Goal: Information Seeking & Learning: Learn about a topic

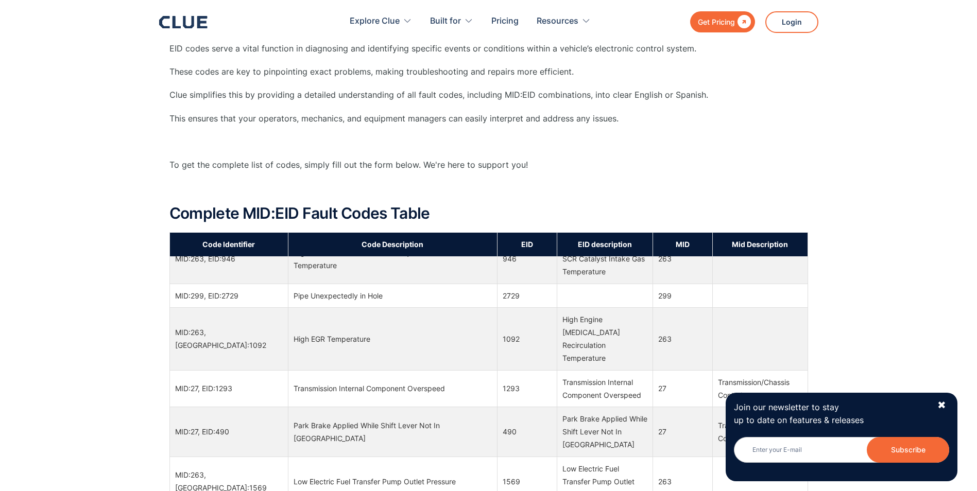
scroll to position [4225, 0]
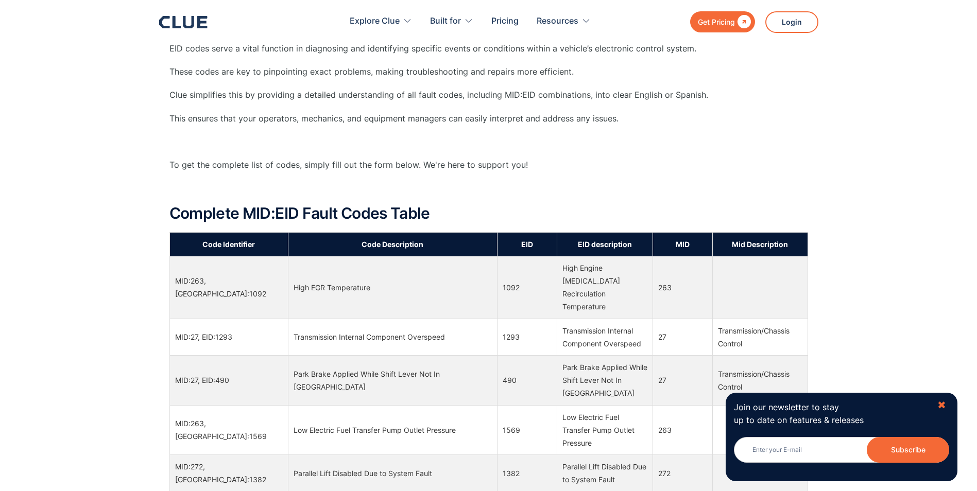
click at [940, 408] on div "✖" at bounding box center [942, 405] width 9 height 13
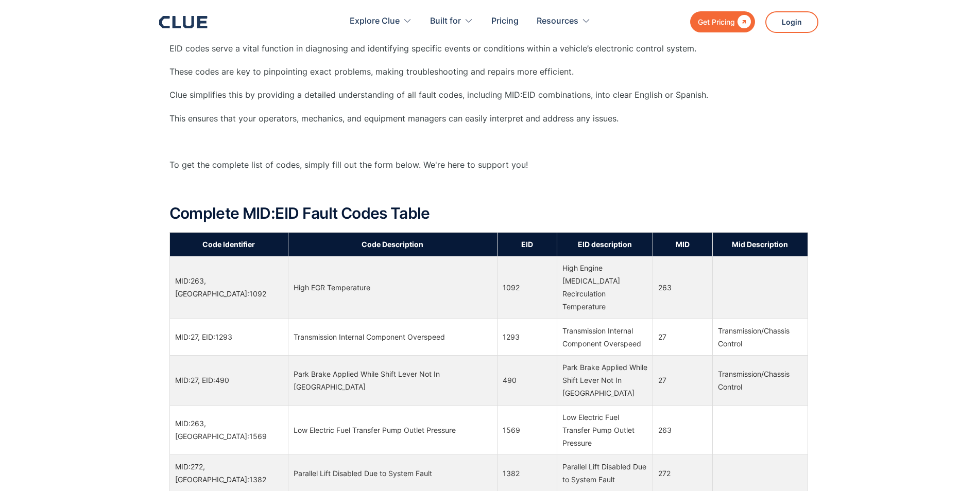
drag, startPoint x: 976, startPoint y: 107, endPoint x: 976, endPoint y: 140, distance: 33.5
click at [976, 140] on div "What Does MID Mean? MID refers to Module Identifier. ‍ In modern Caterpillar ma…" at bounding box center [488, 420] width 977 height 1305
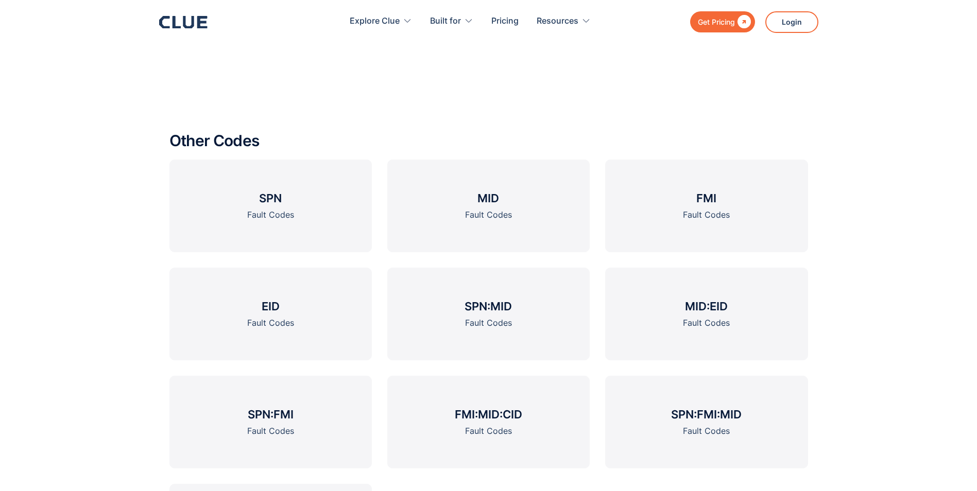
scroll to position [1454, 0]
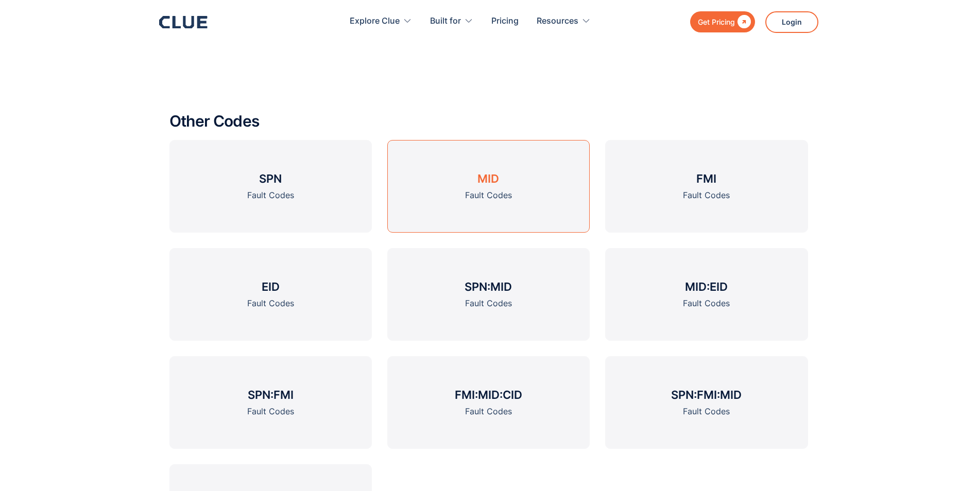
click at [506, 181] on link "MID Fault Codes" at bounding box center [488, 186] width 202 height 93
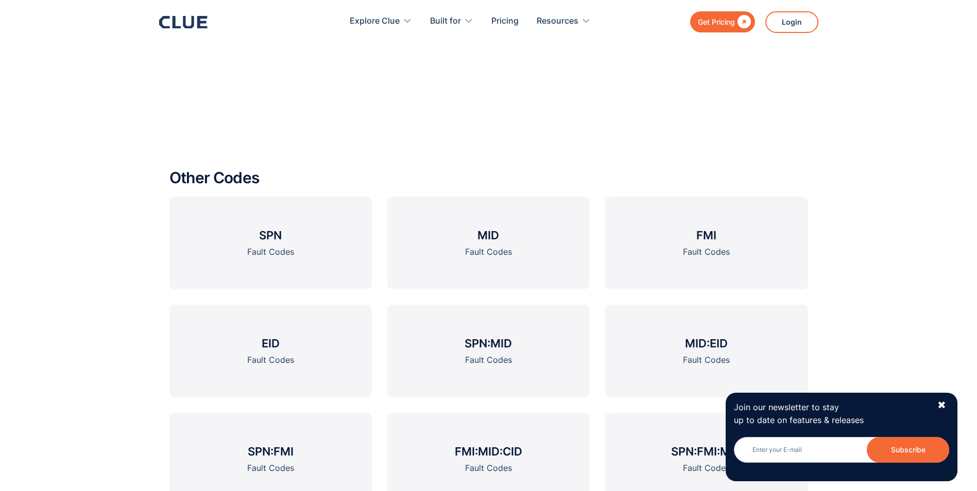
scroll to position [1236, 0]
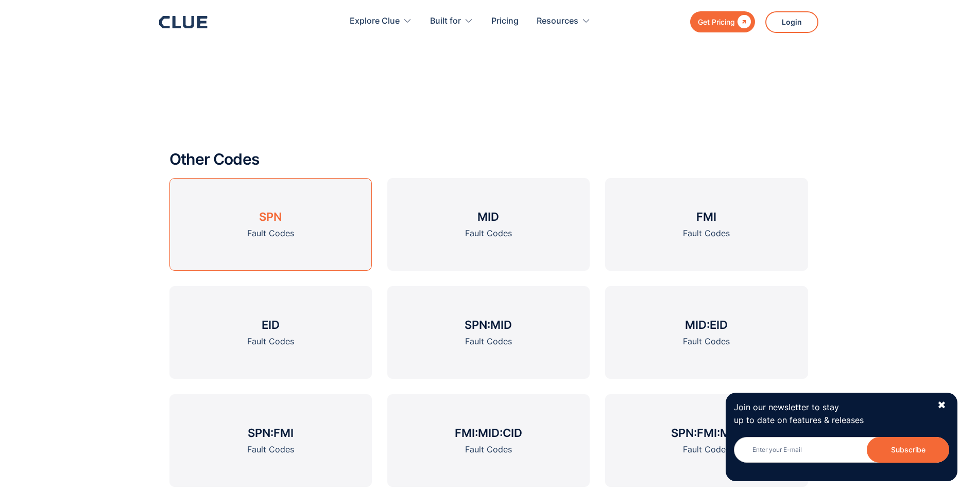
drag, startPoint x: 268, startPoint y: 223, endPoint x: 290, endPoint y: 214, distance: 23.1
click at [269, 223] on h3 "SPN" at bounding box center [270, 216] width 23 height 15
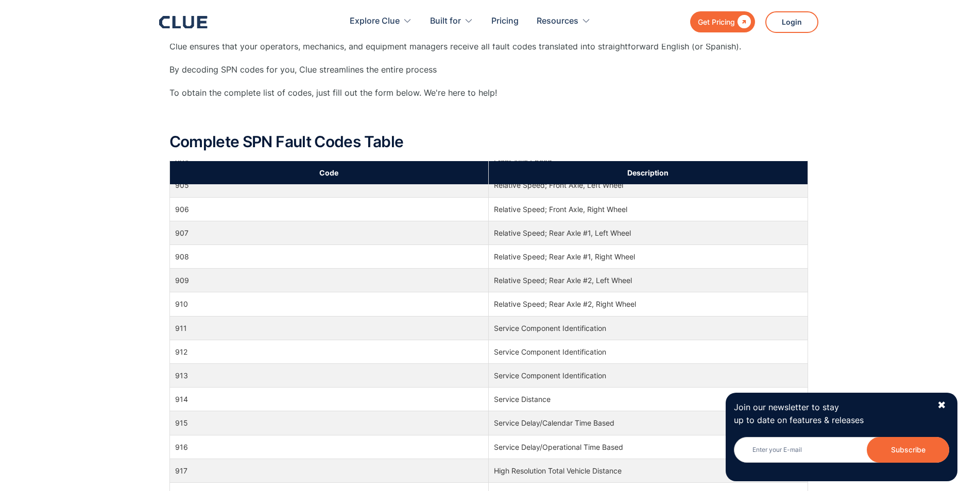
scroll to position [14116, 0]
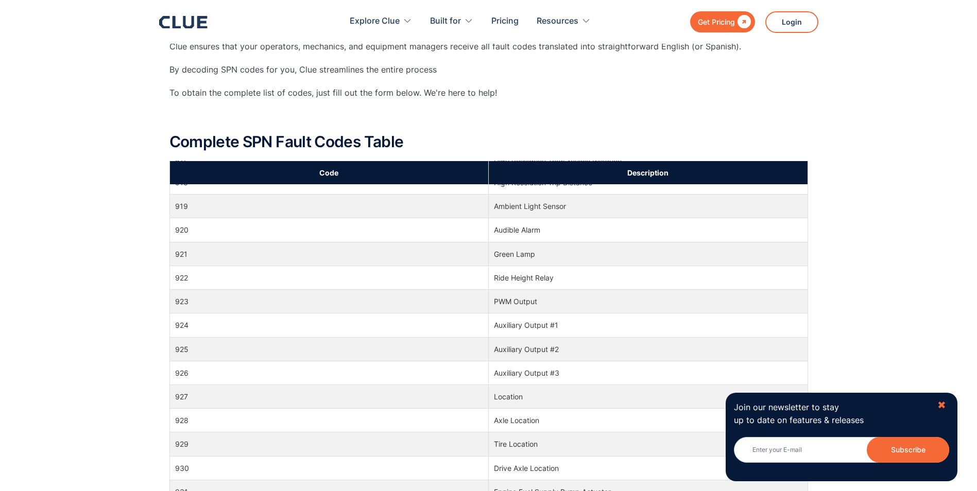
click at [939, 403] on div "✖" at bounding box center [942, 405] width 9 height 13
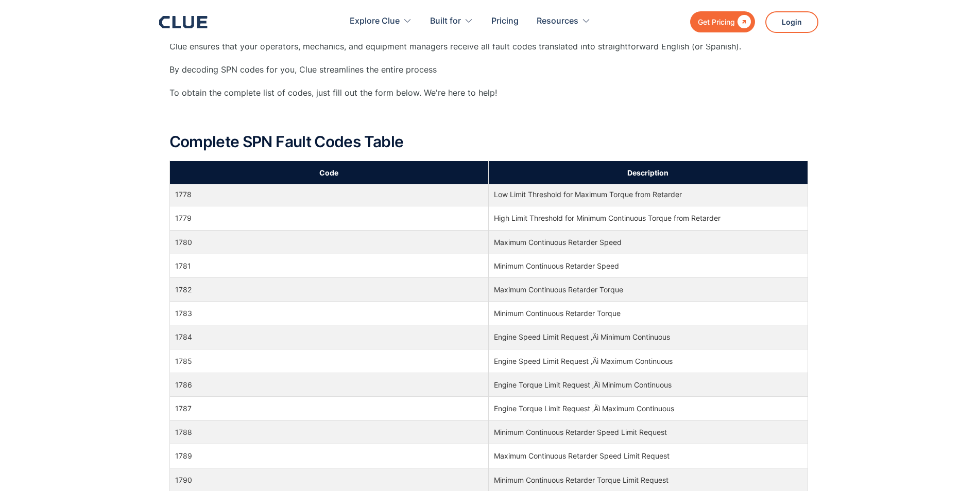
scroll to position [34278, 0]
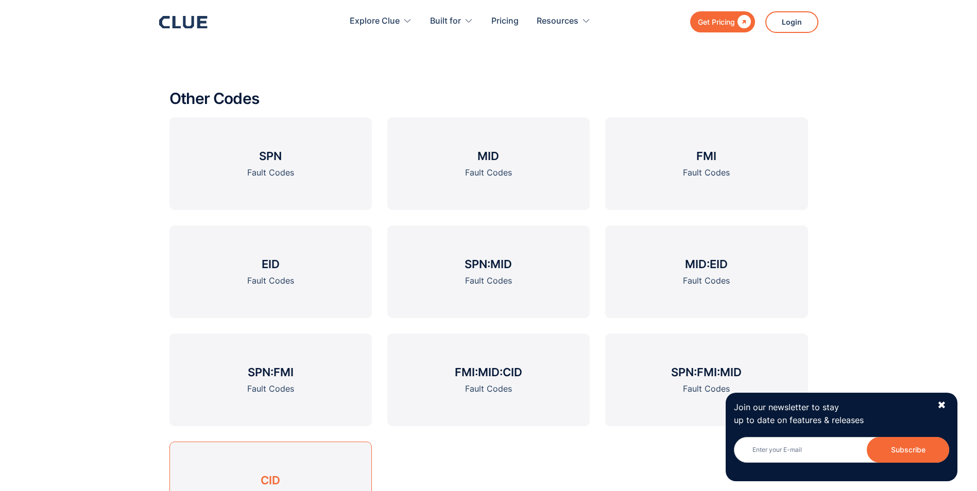
scroll to position [1291, 0]
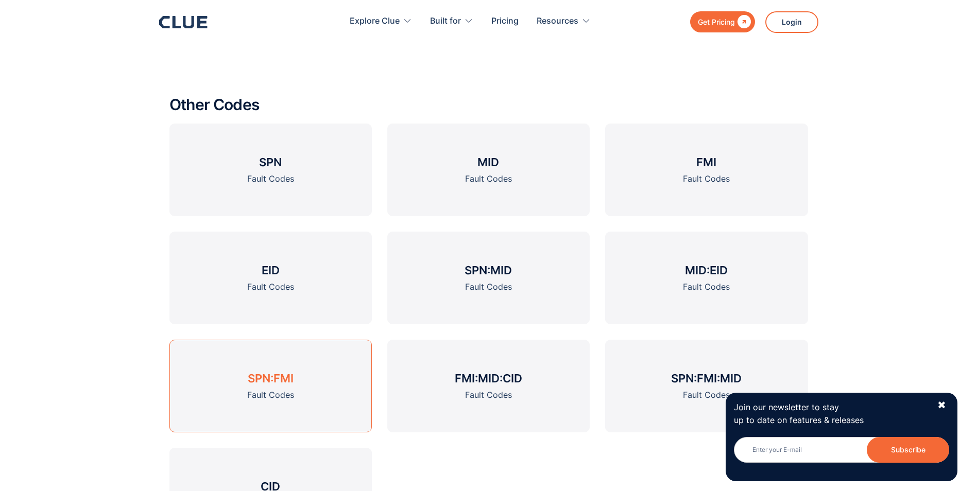
click at [264, 385] on h3 "SPN:FMI" at bounding box center [271, 378] width 46 height 15
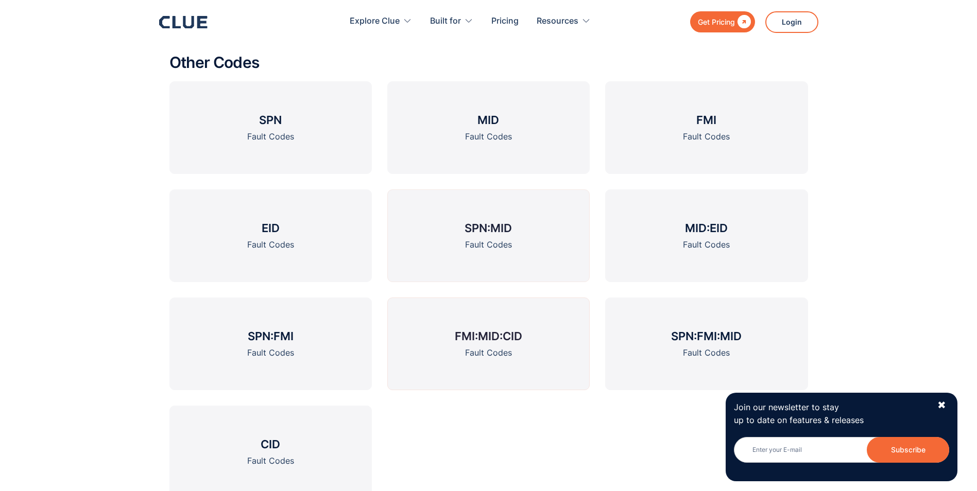
scroll to position [1443, 0]
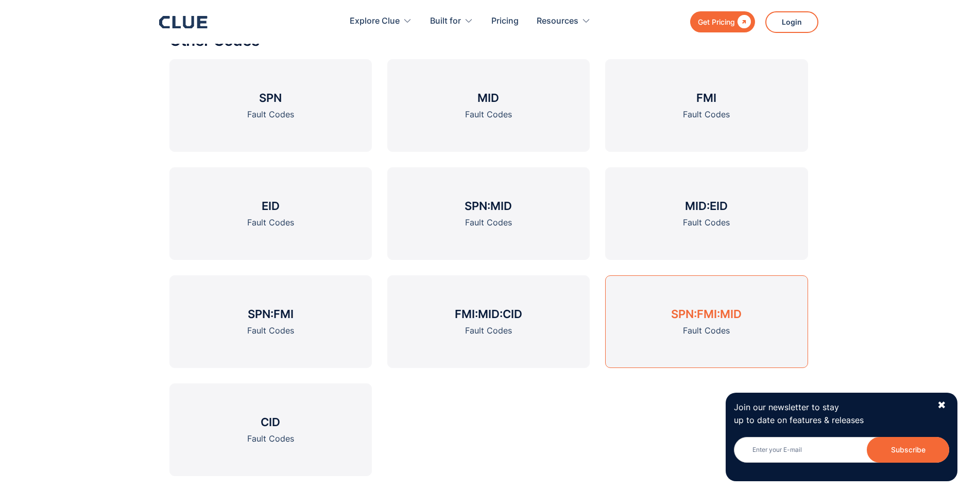
click at [719, 327] on div "Fault Codes" at bounding box center [706, 331] width 47 height 13
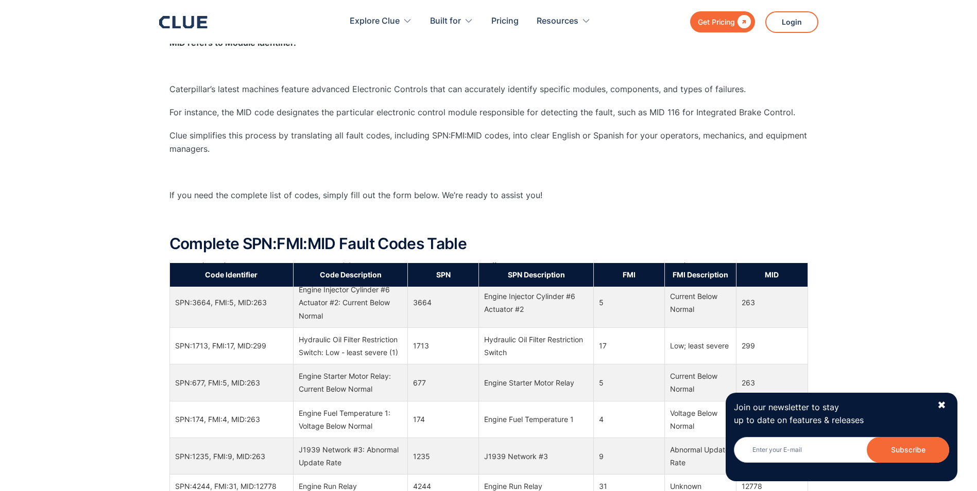
scroll to position [1803, 0]
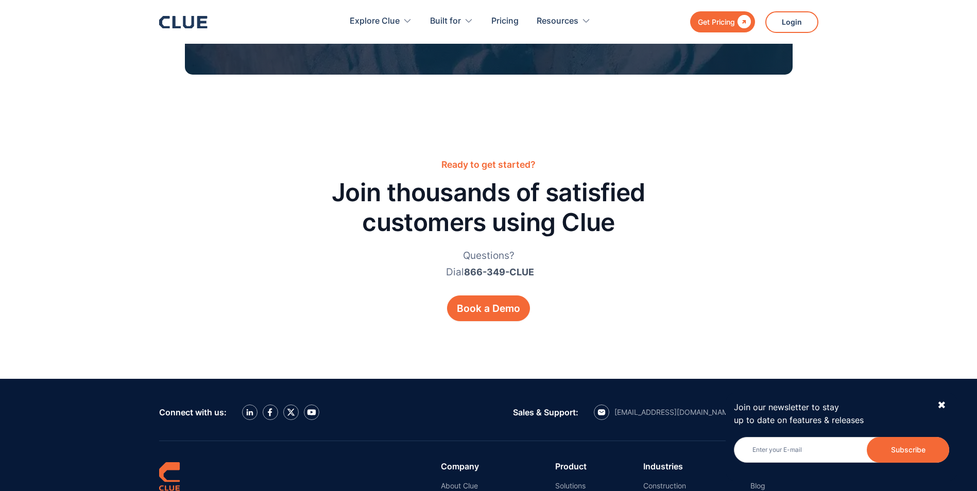
scroll to position [1443, 0]
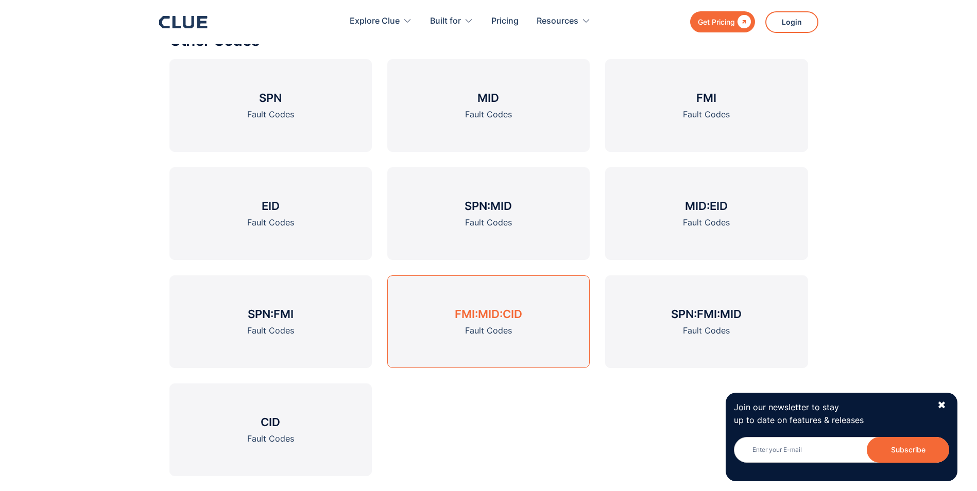
click at [515, 323] on link "FMI:MID:CID Fault Codes" at bounding box center [488, 322] width 202 height 93
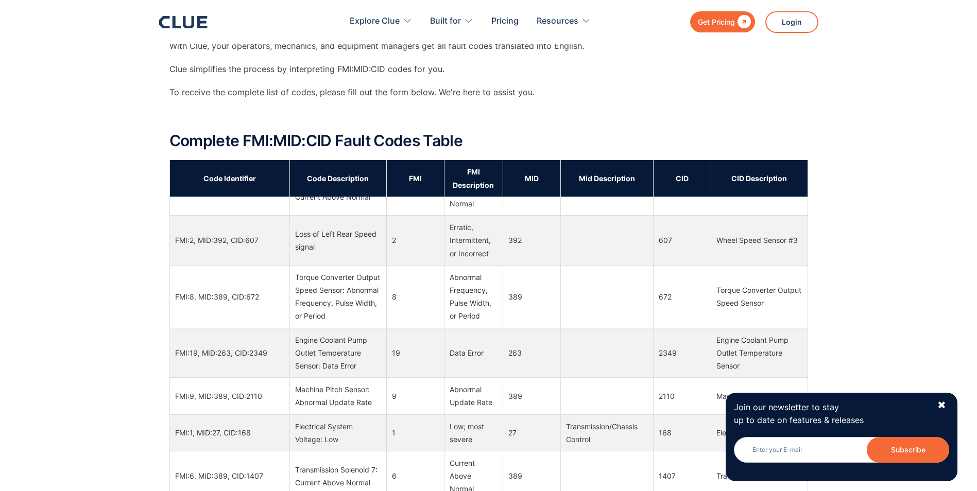
scroll to position [15610, 0]
